Goal: Find specific page/section: Find specific page/section

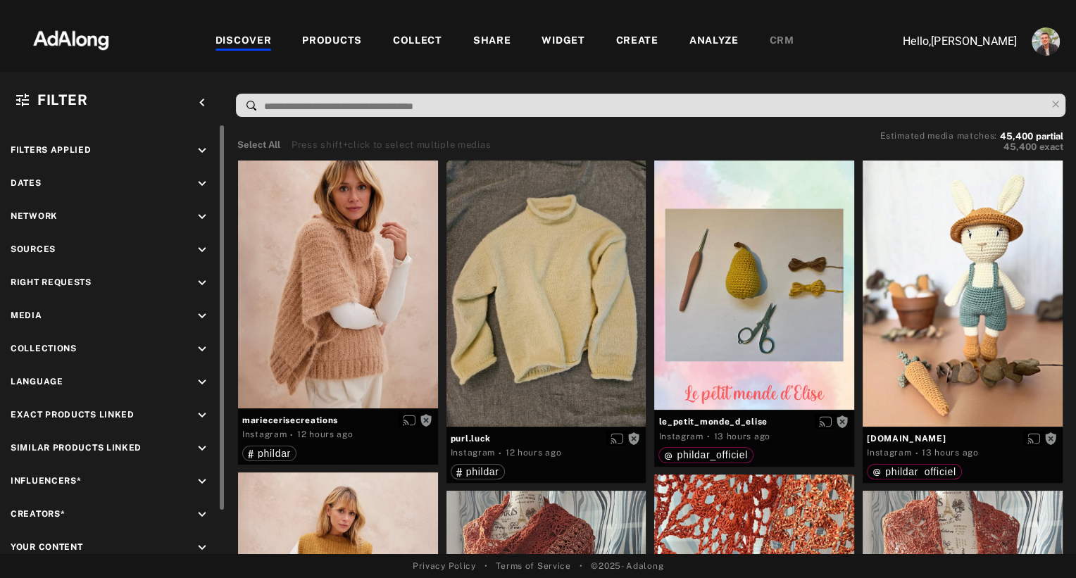
click at [201, 280] on icon "keyboard_arrow_down" at bounding box center [201, 282] width 15 height 15
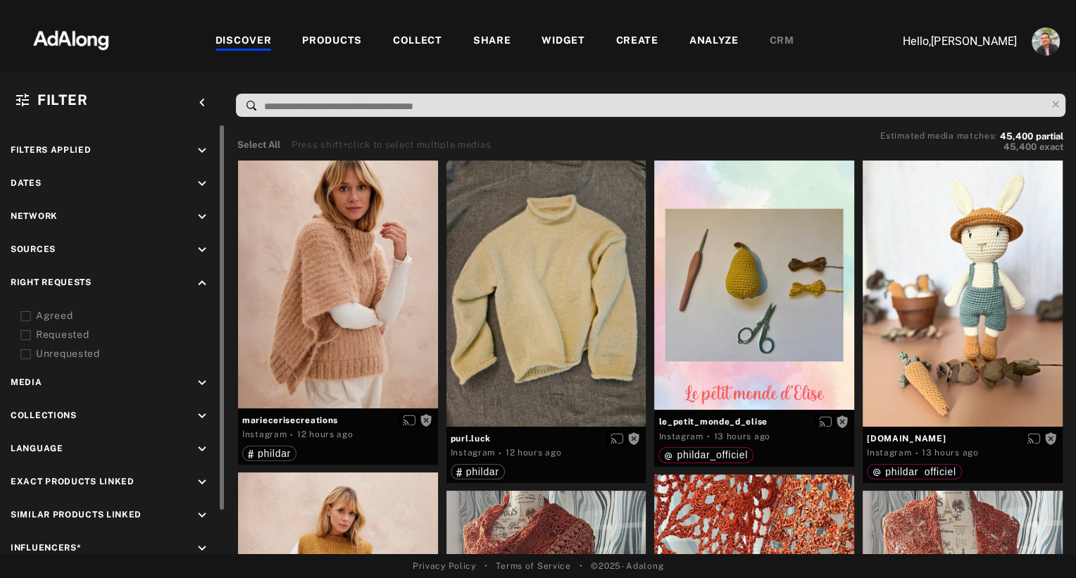
click at [36, 315] on div "Agreed" at bounding box center [125, 315] width 179 height 15
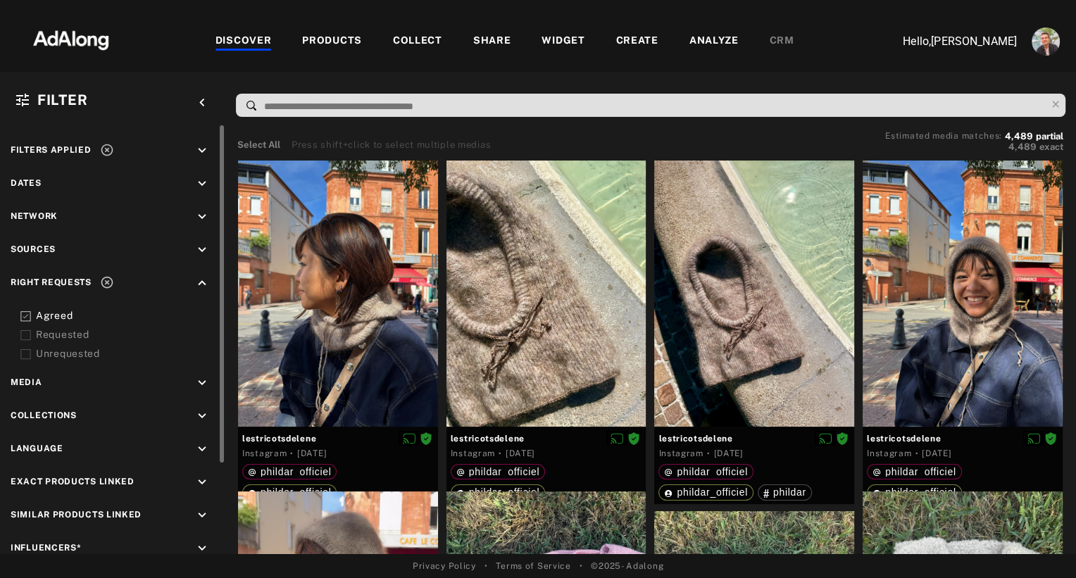
click at [36, 315] on div "Agreed" at bounding box center [125, 315] width 179 height 15
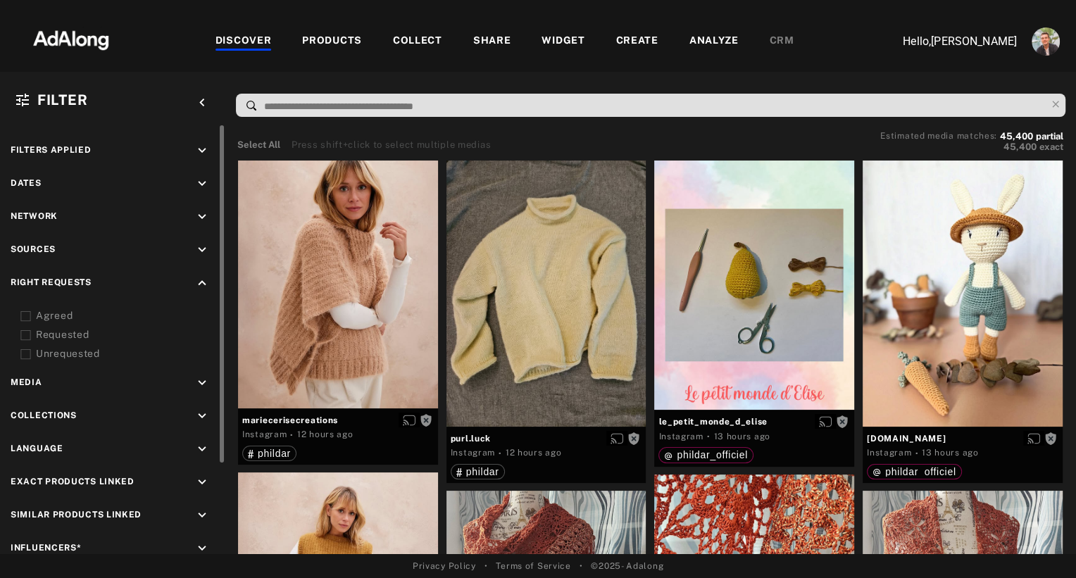
click at [200, 244] on icon "keyboard_arrow_down" at bounding box center [201, 249] width 15 height 15
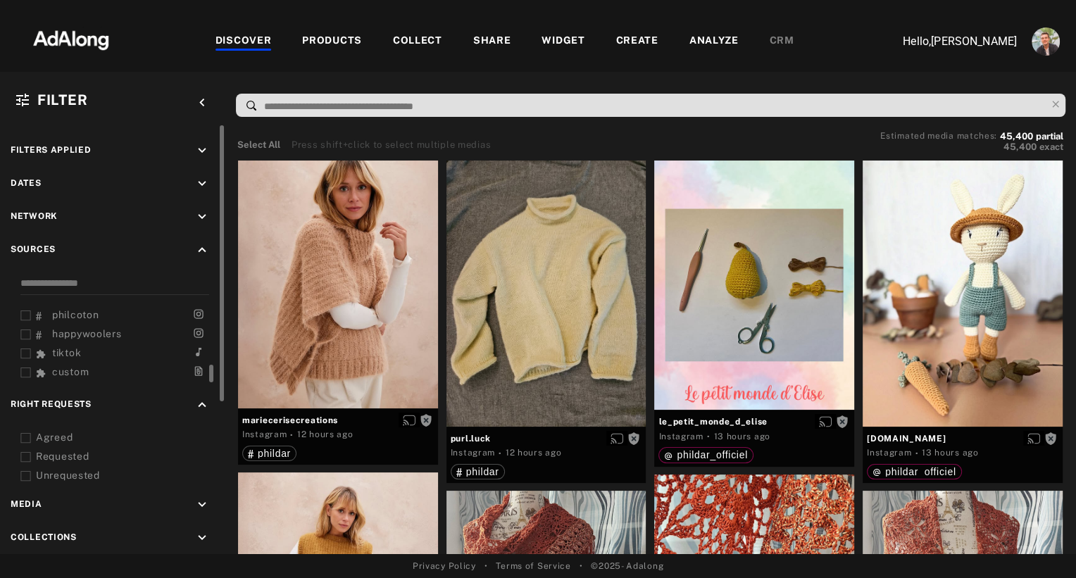
scroll to position [1, 0]
click at [23, 353] on rect at bounding box center [25, 352] width 9 height 9
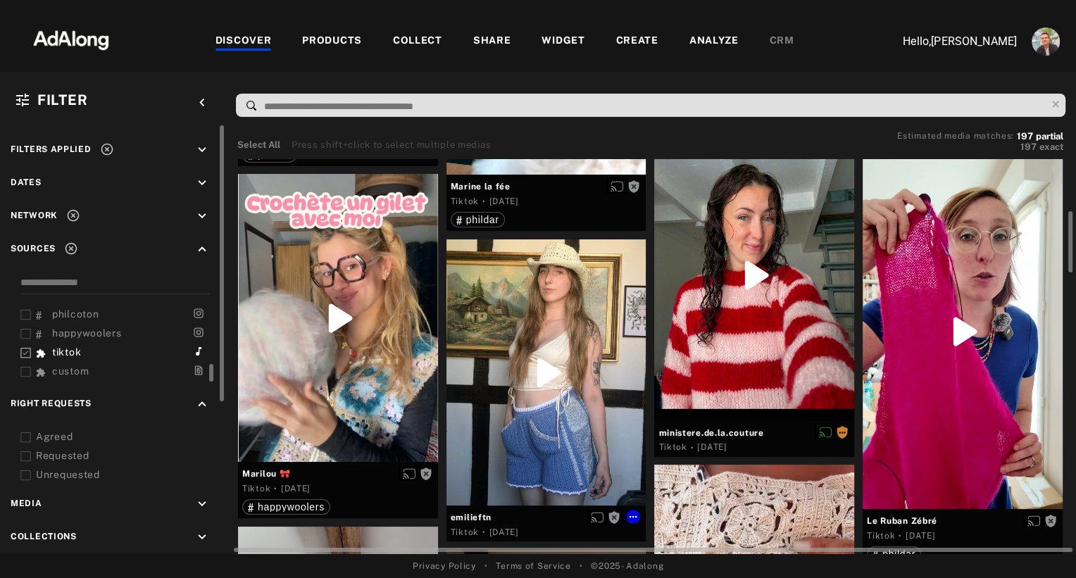
scroll to position [343, 0]
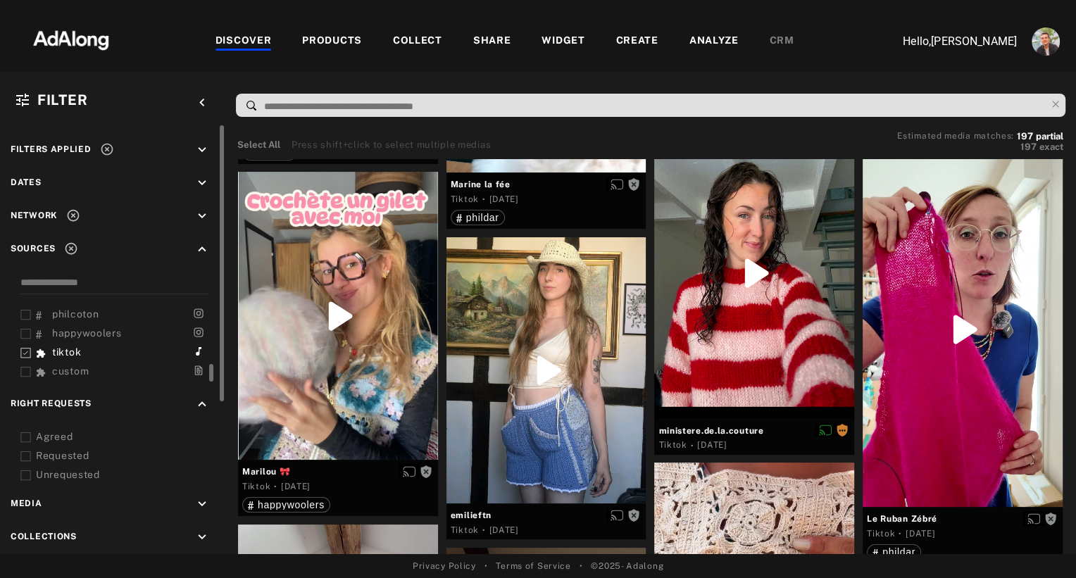
click at [199, 402] on icon "keyboard_arrow_up" at bounding box center [201, 403] width 15 height 15
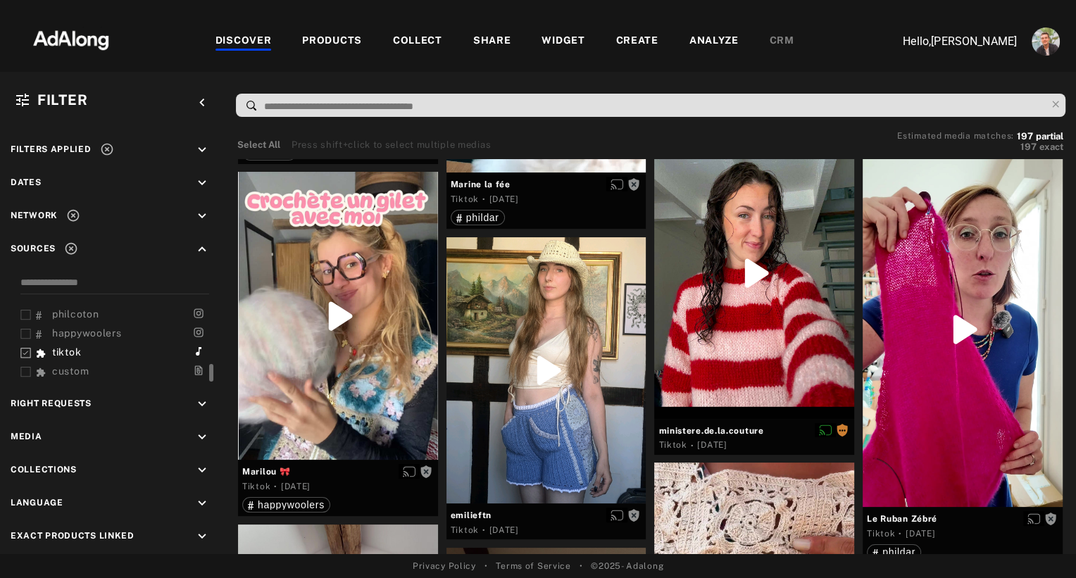
click at [556, 39] on div "WIDGET" at bounding box center [562, 41] width 43 height 17
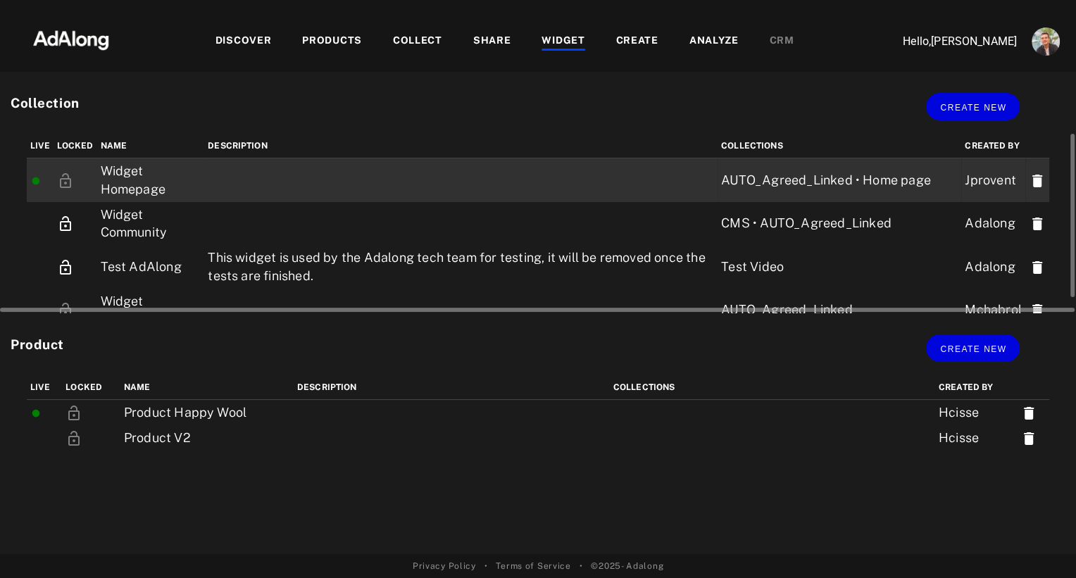
click at [130, 187] on td "Widget Homepage" at bounding box center [151, 180] width 108 height 44
